Goal: Find specific page/section: Find specific page/section

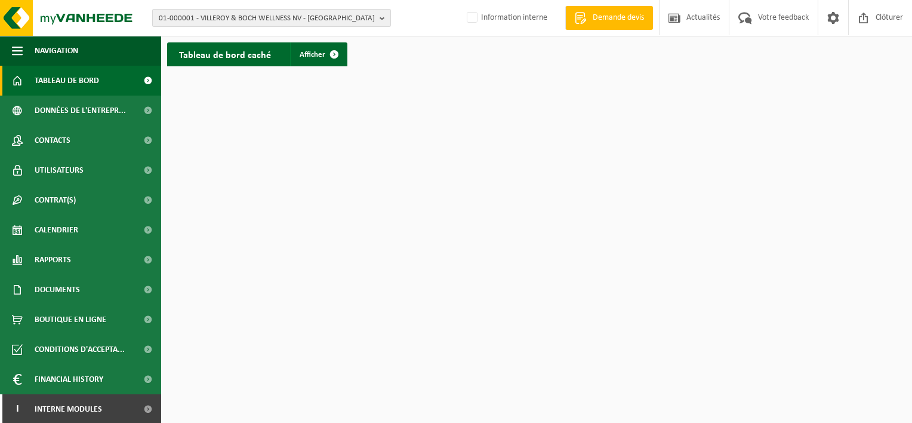
click at [219, 16] on span "01-000001 - VILLEROY & BOCH WELLNESS NV - ROESELARE" at bounding box center [267, 19] width 216 height 18
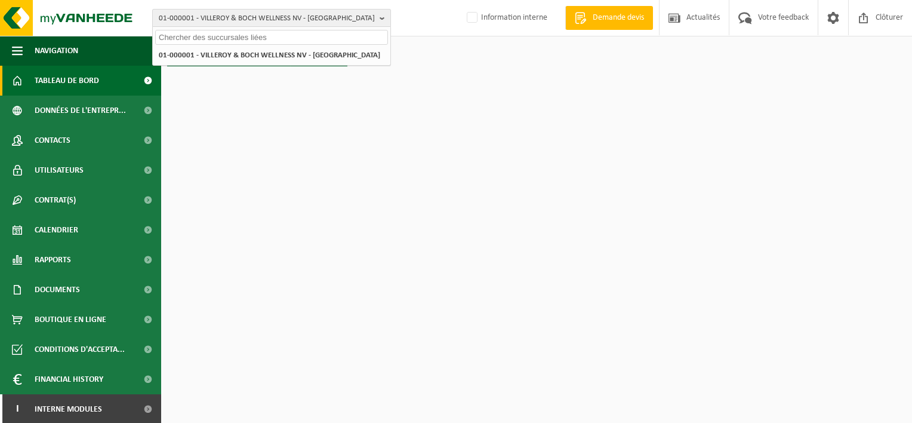
paste input "10-735259"
type input "10-735259"
drag, startPoint x: 193, startPoint y: 34, endPoint x: 202, endPoint y: 34, distance: 9.0
click at [193, 34] on input "10-735259" at bounding box center [271, 37] width 233 height 15
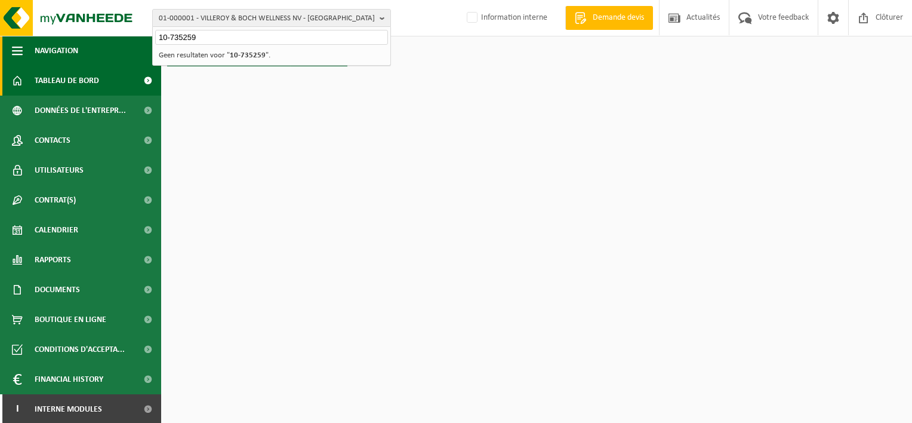
drag, startPoint x: 210, startPoint y: 36, endPoint x: 92, endPoint y: 36, distance: 117.6
click at [93, 36] on div "01-000001 - VILLEROY & BOCH WELLNESS NV - ROESELARE 10-735259 01-000001 - VILLE…" at bounding box center [456, 36] width 912 height 72
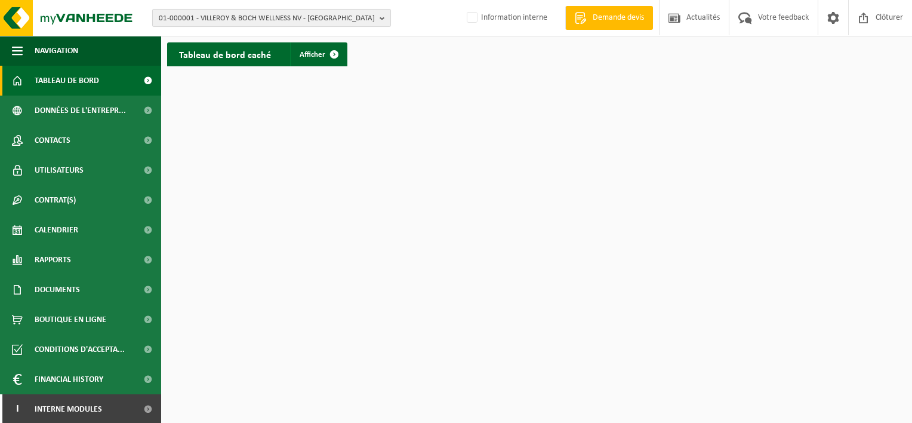
click at [222, 21] on span "01-000001 - VILLEROY & BOCH WELLNESS NV - ROESELARE" at bounding box center [267, 19] width 216 height 18
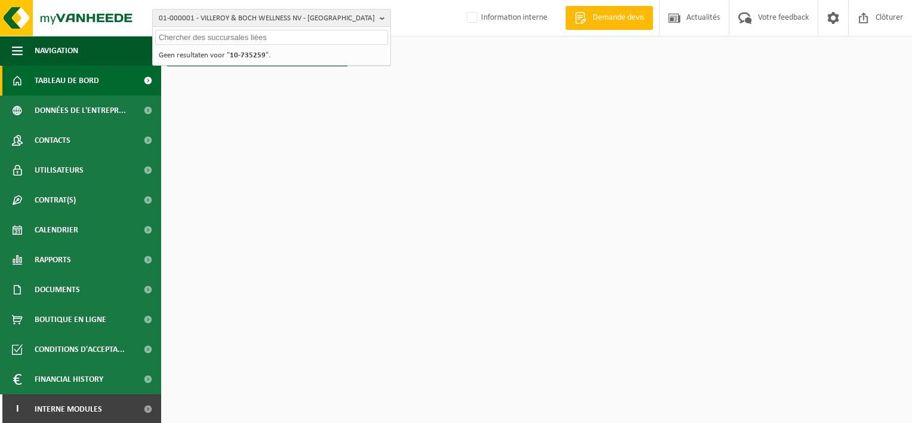
paste input "10-773553"
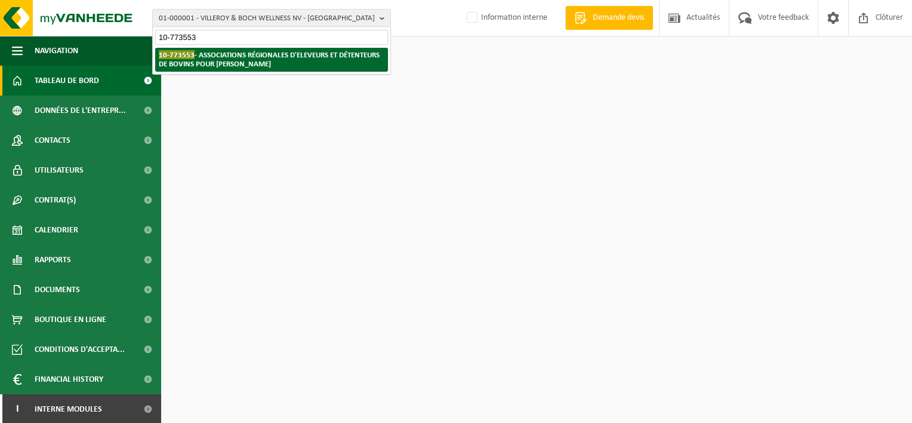
type input "10-773553"
click at [225, 58] on strong "10-773553 - ASSOCIATIONS RÉGIONALES D'ELEVEURS ET DÉTENTEURS DE BOVINS POUR HAN…" at bounding box center [269, 59] width 221 height 18
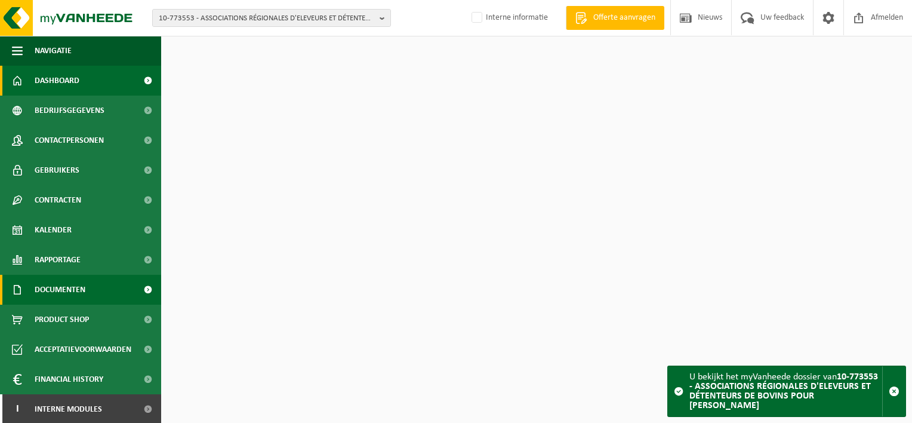
click at [84, 289] on span "Documenten" at bounding box center [60, 290] width 51 height 30
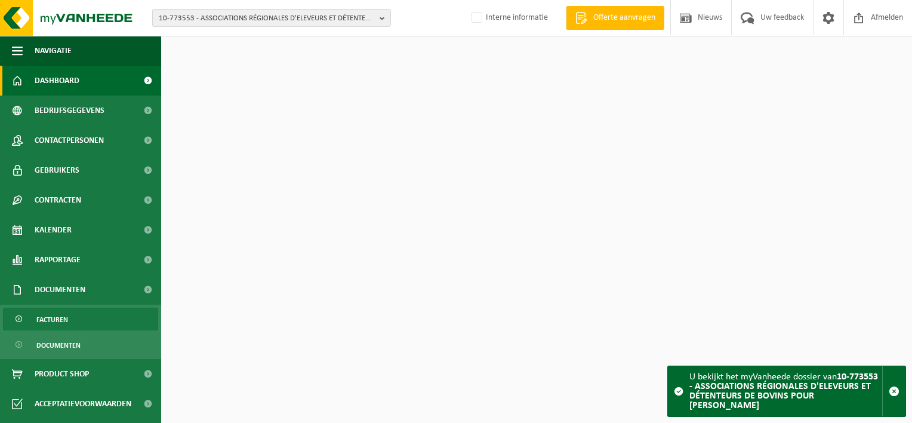
click at [87, 324] on link "Facturen" at bounding box center [80, 319] width 155 height 23
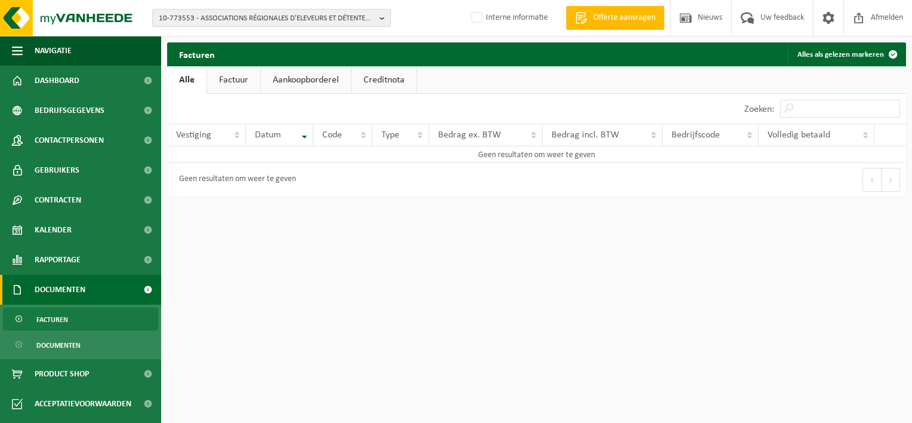
click at [278, 20] on span "10-773553 - ASSOCIATIONS RÉGIONALES D'ELEVEURS ET DÉTENTEURS DE BOVINS POUR HAN…" at bounding box center [267, 19] width 216 height 18
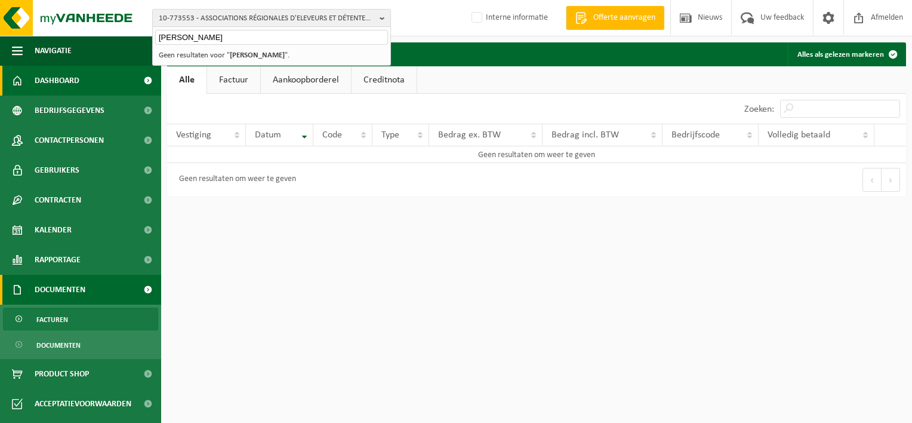
type input "jean-louis leroy"
